Goal: Transaction & Acquisition: Purchase product/service

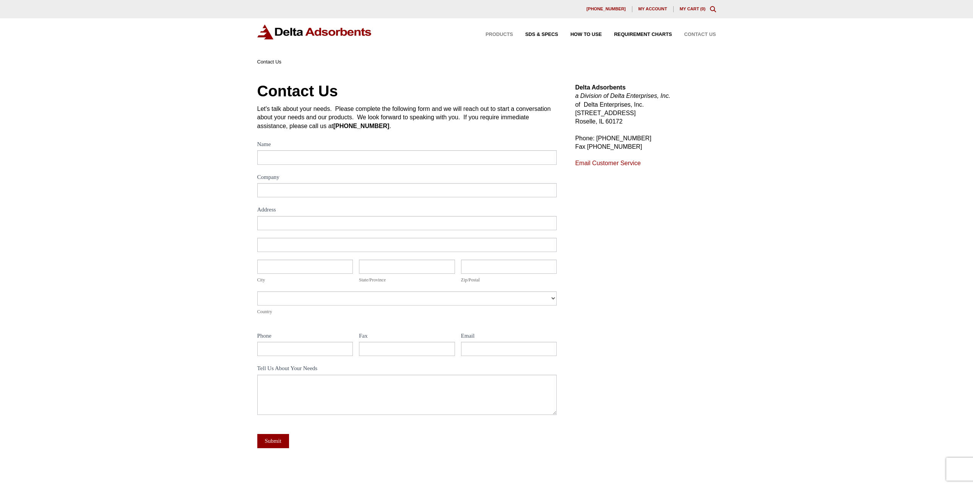
click at [498, 33] on span "Products" at bounding box center [500, 34] width 28 height 5
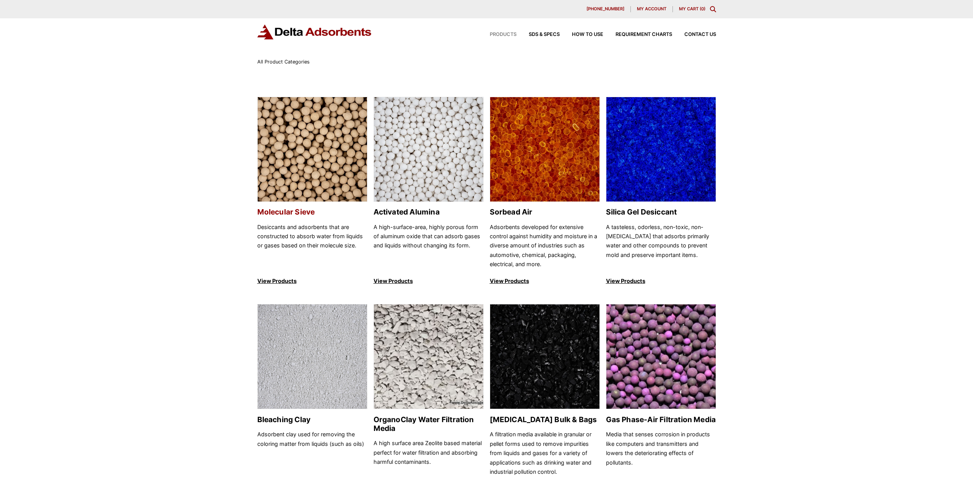
click at [330, 158] on img at bounding box center [312, 149] width 109 height 105
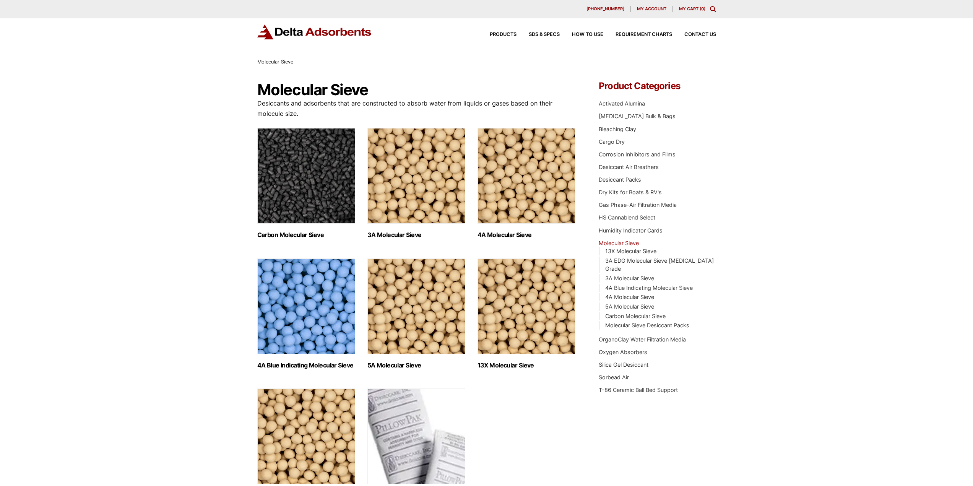
click at [548, 187] on img "Visit product category 4A Molecular Sieve" at bounding box center [527, 176] width 98 height 96
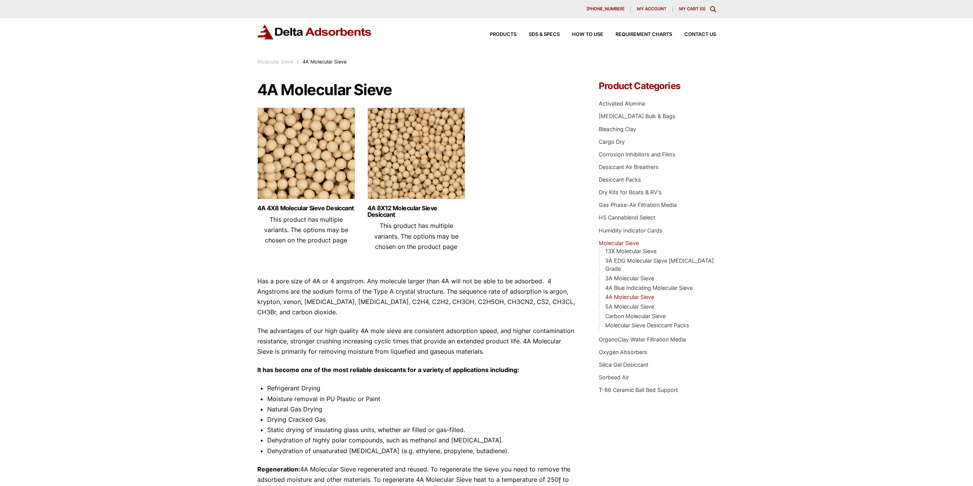
click at [324, 168] on img at bounding box center [306, 155] width 98 height 96
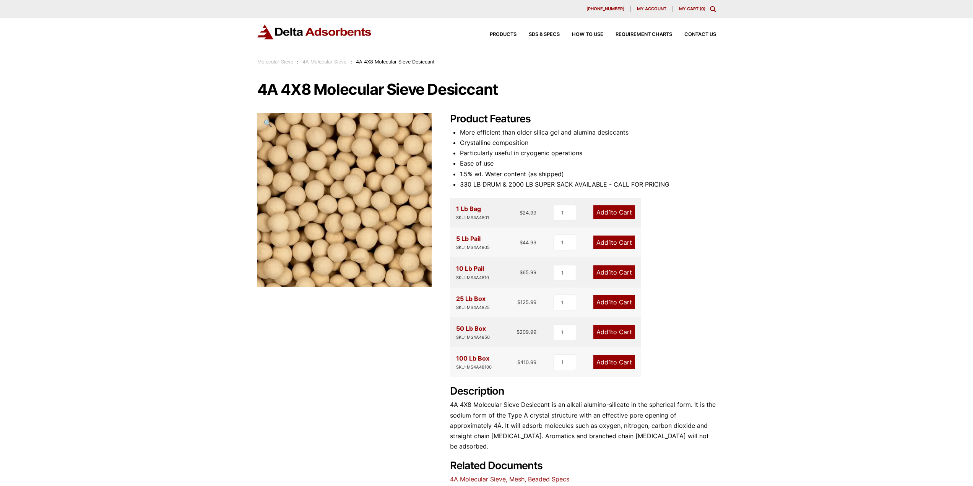
click at [481, 0] on html "Our website has detected that you are using an outdated browser that will preve…" at bounding box center [486, 340] width 973 height 680
